Goal: Book appointment/travel/reservation

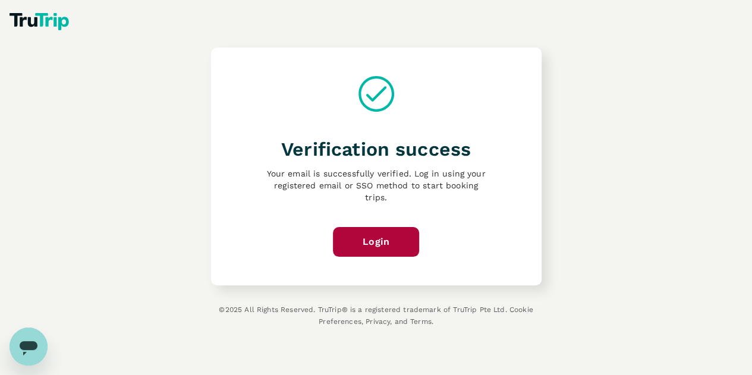
click at [404, 235] on link "Login" at bounding box center [376, 242] width 86 height 30
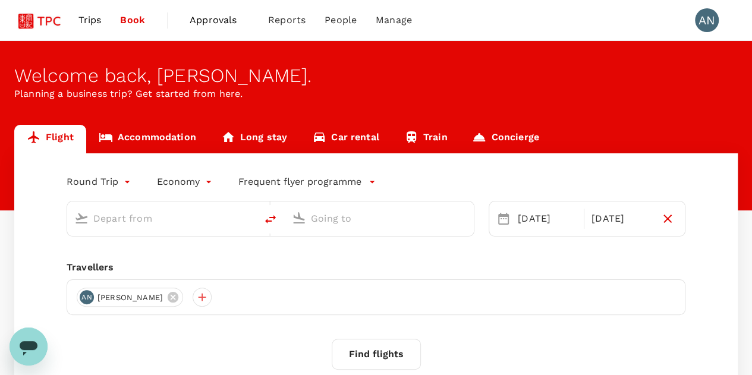
type input "Singapore Changi (SIN)"
type input "Vancouver Intl (YVR)"
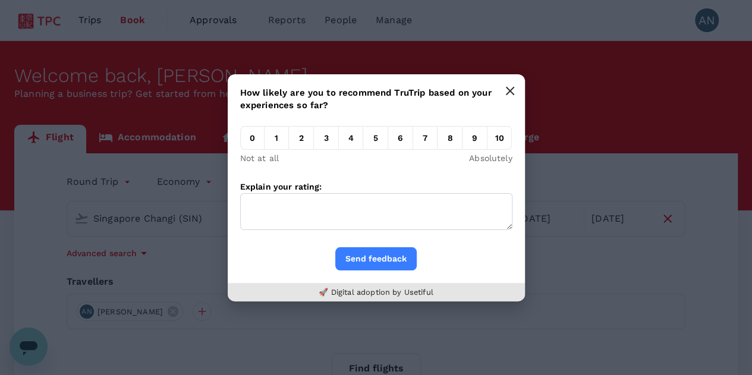
click at [515, 85] on button "button" at bounding box center [510, 91] width 24 height 24
